Goal: Find specific page/section: Find specific page/section

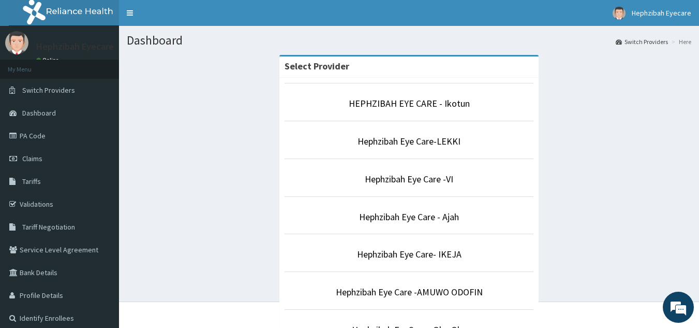
scroll to position [286, 0]
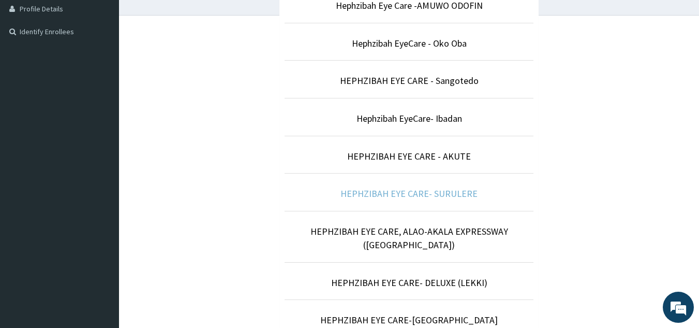
click at [432, 196] on link "HEPHZIBAH EYE CARE- SURULERE" at bounding box center [409, 193] width 137 height 12
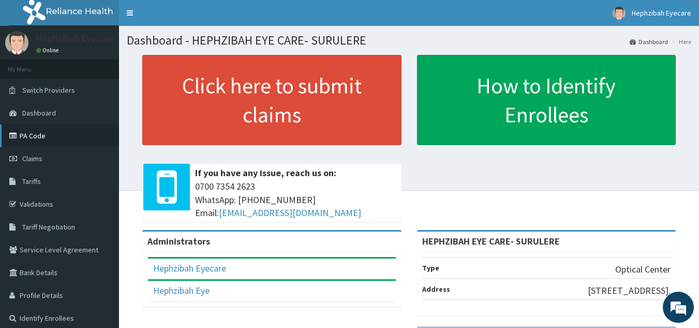
click at [27, 134] on link "PA Code" at bounding box center [59, 135] width 119 height 23
